Goal: Transaction & Acquisition: Purchase product/service

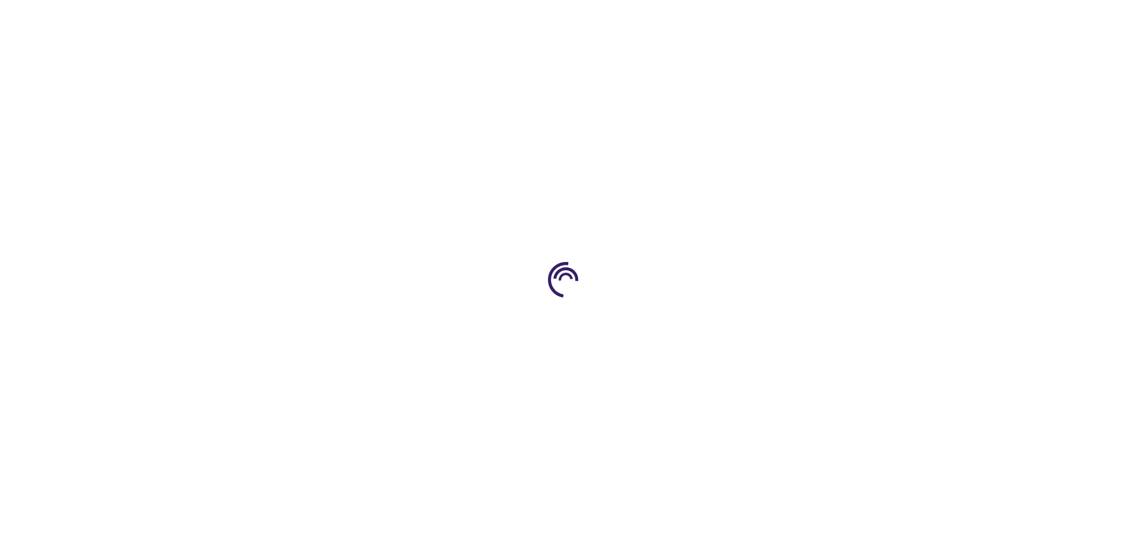
click at [747, 18] on link "Log In" at bounding box center [746, 17] width 23 height 9
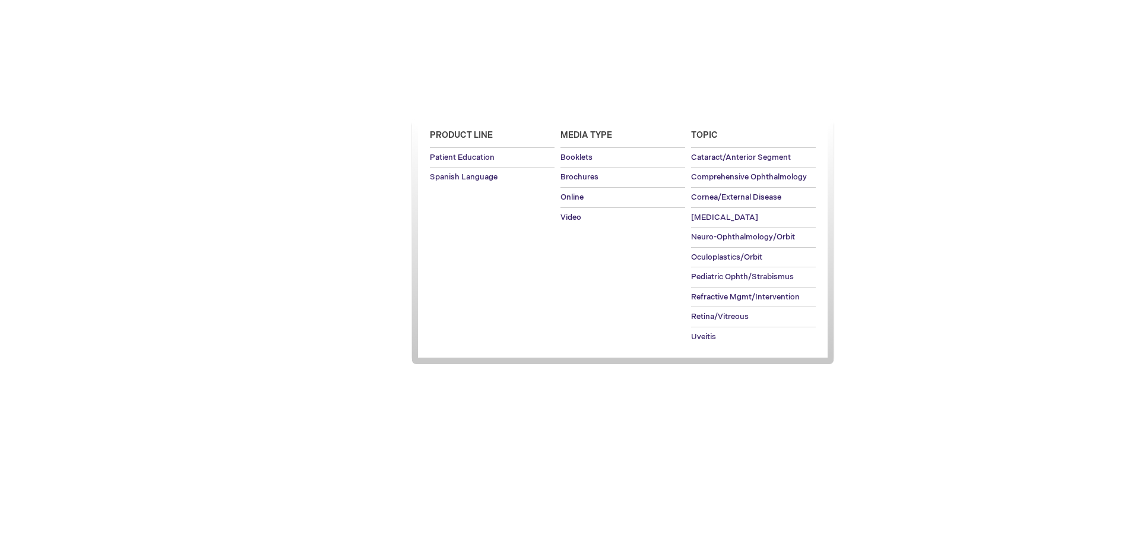
click at [458, 103] on span "Patient Education" at bounding box center [461, 102] width 81 height 9
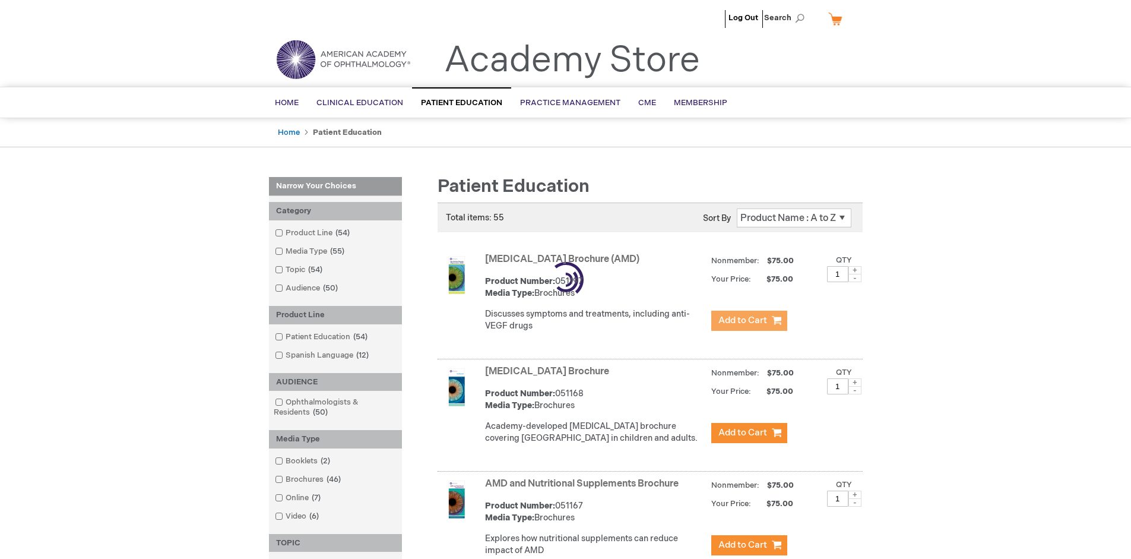
click at [749, 321] on span "Add to Cart" at bounding box center [742, 320] width 49 height 11
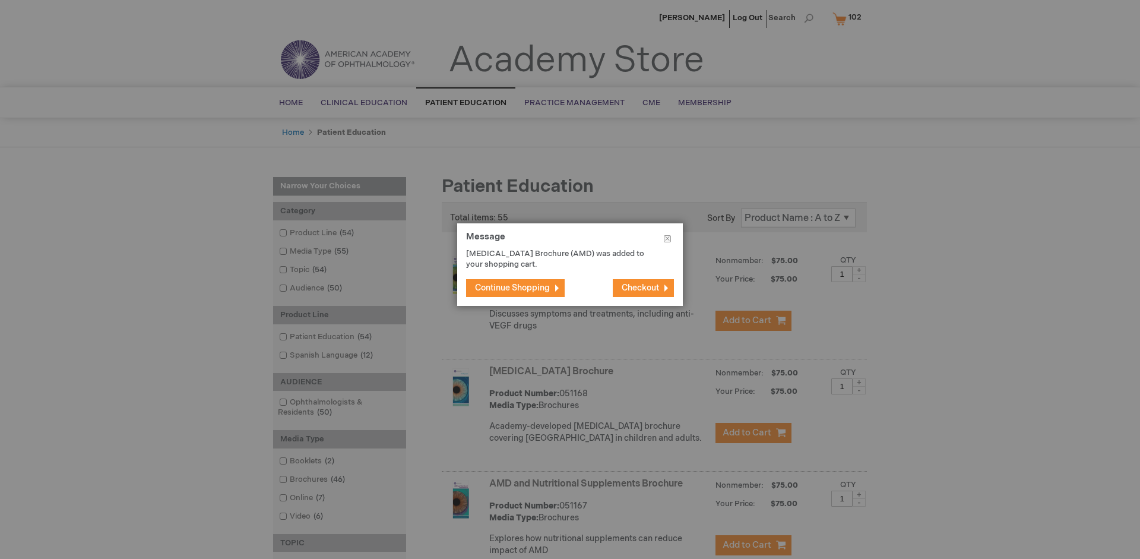
click at [512, 287] on span "Continue Shopping" at bounding box center [512, 288] width 75 height 10
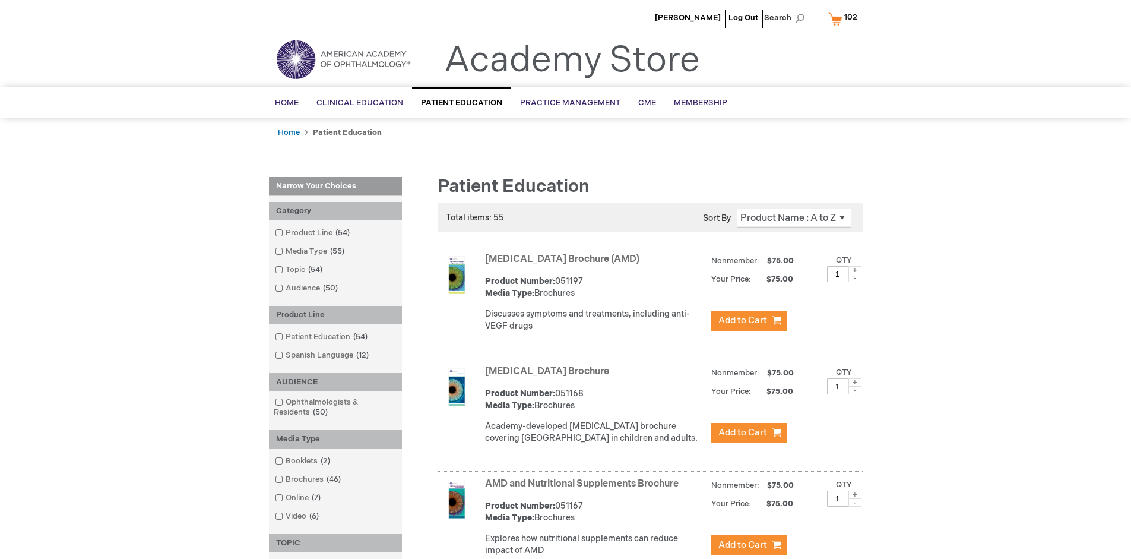
click at [584, 489] on link "AMD and Nutritional Supplements Brochure" at bounding box center [582, 483] width 194 height 11
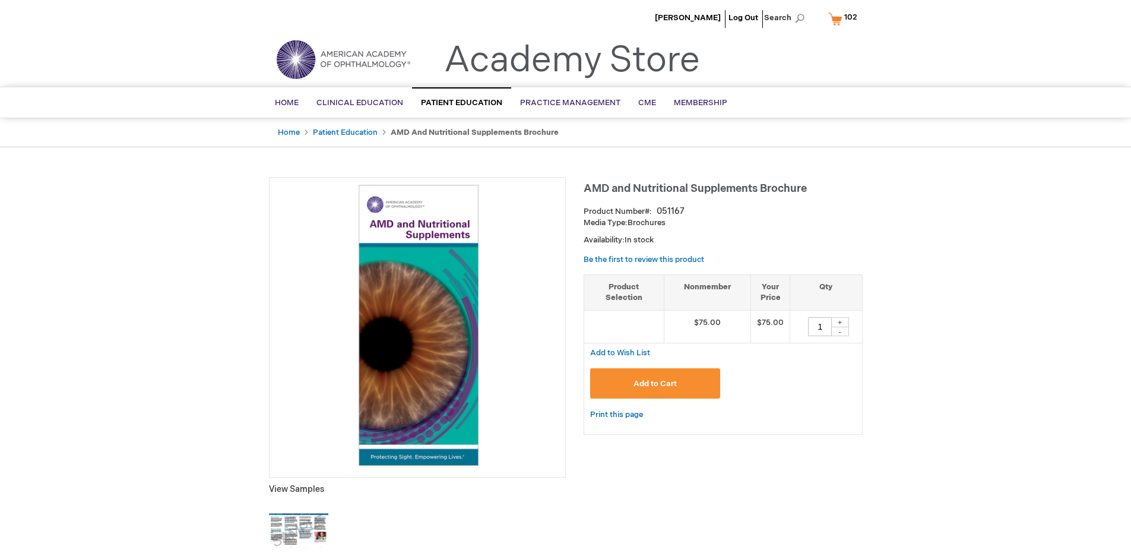
type input "1"
click at [655, 383] on span "Add to Cart" at bounding box center [654, 383] width 43 height 9
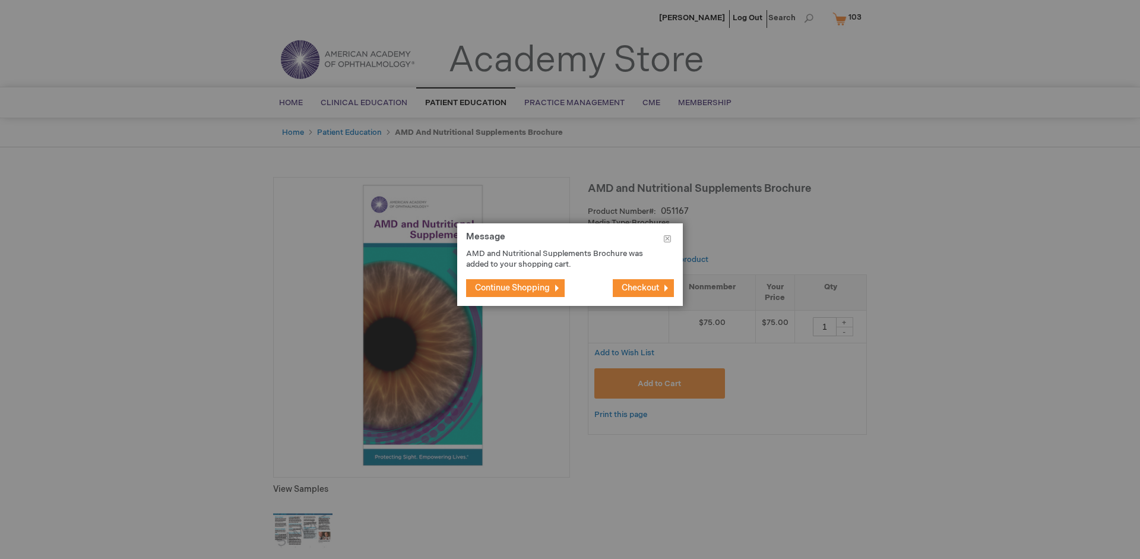
click at [512, 287] on span "Continue Shopping" at bounding box center [512, 288] width 75 height 10
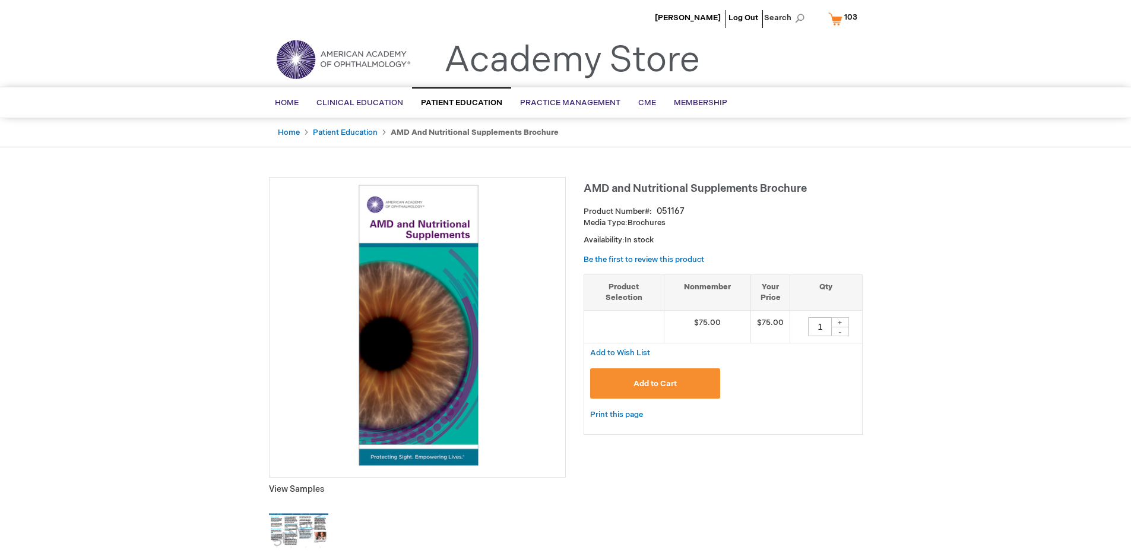
click at [845, 18] on span "103" at bounding box center [850, 16] width 13 height 9
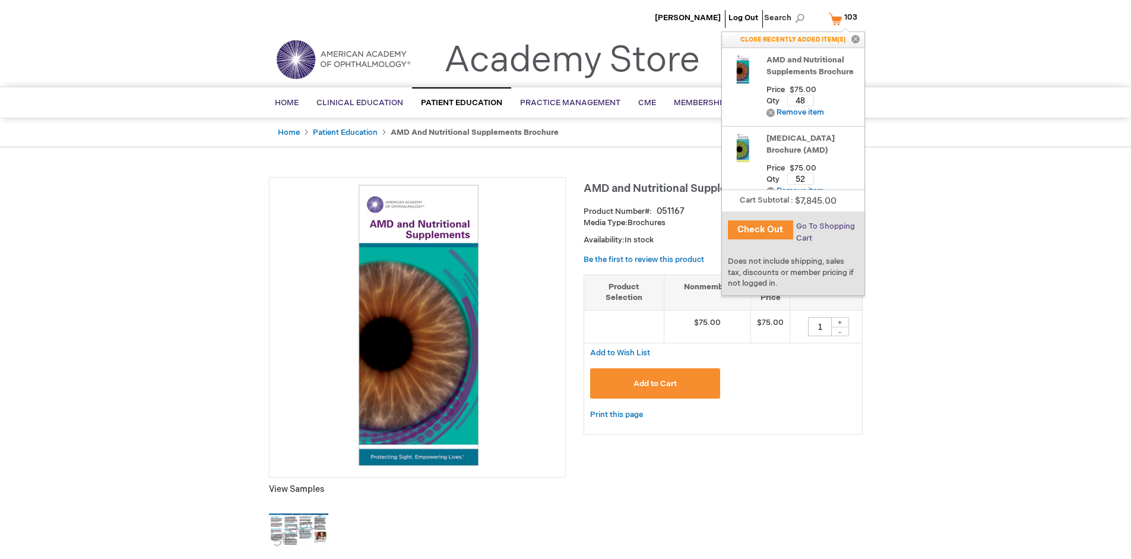
click at [825, 226] on span "Go To Shopping Cart" at bounding box center [825, 231] width 59 height 21
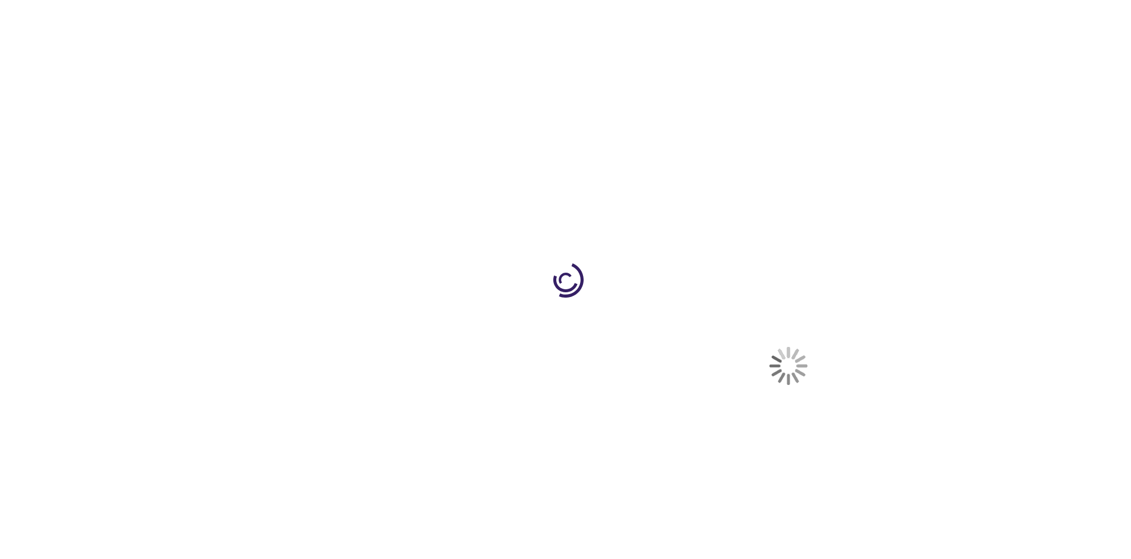
select select "US"
select select "41"
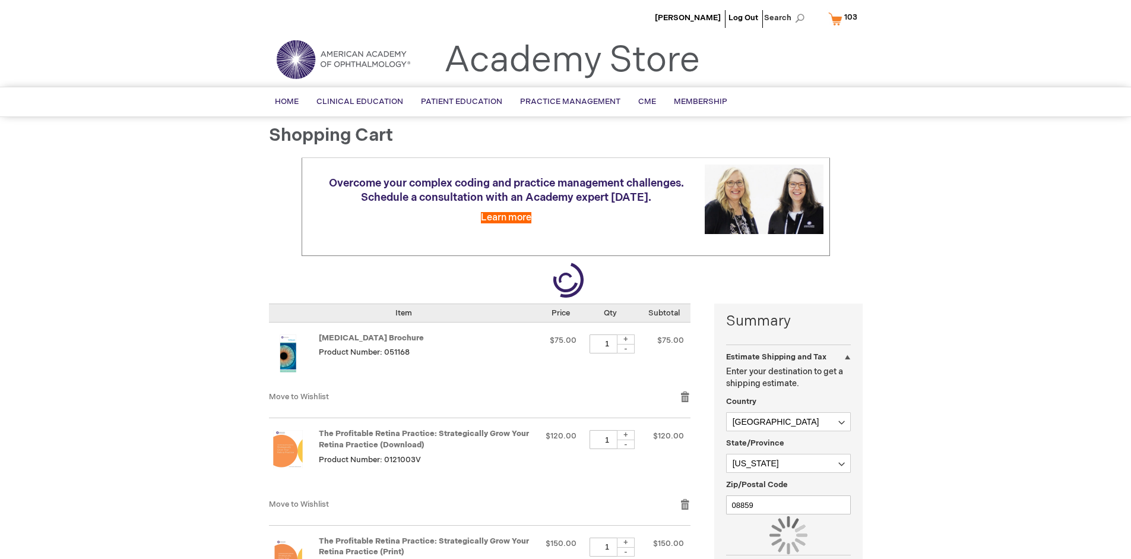
scroll to position [87, 0]
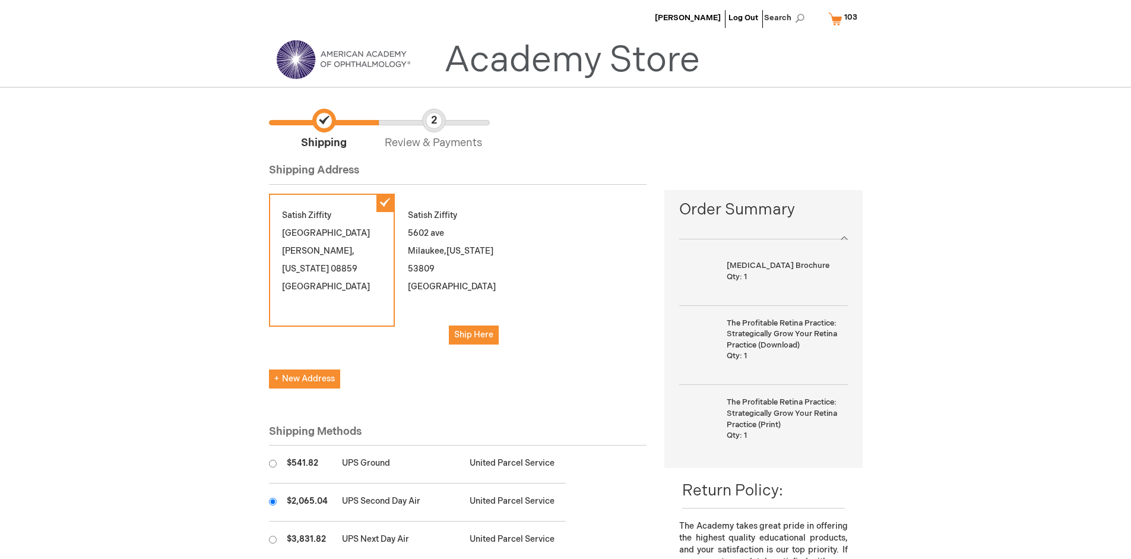
click at [273, 501] on input "radio" at bounding box center [273, 502] width 8 height 8
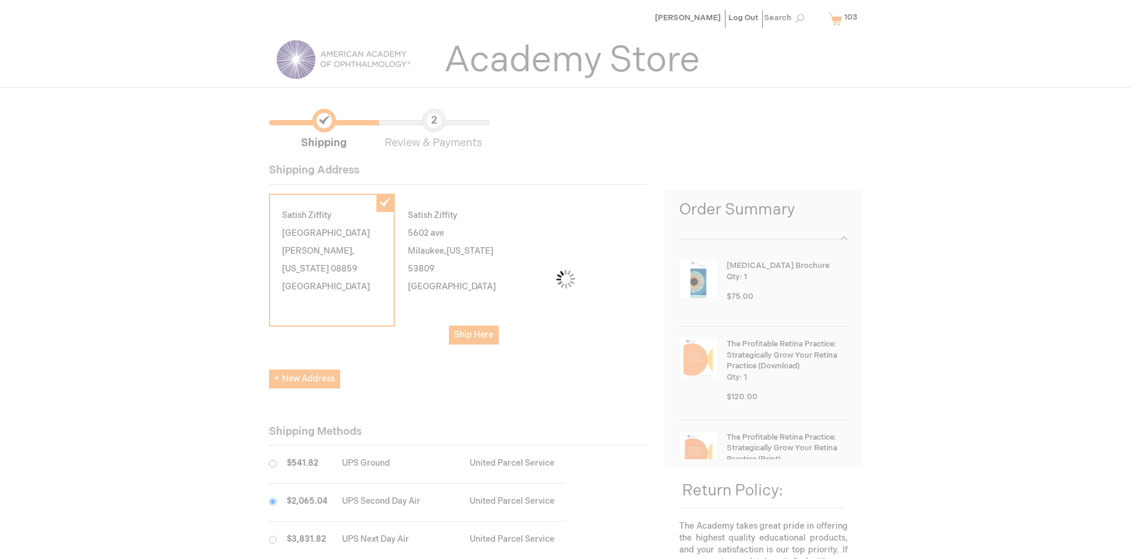
scroll to position [59, 0]
